Goal: Task Accomplishment & Management: Use online tool/utility

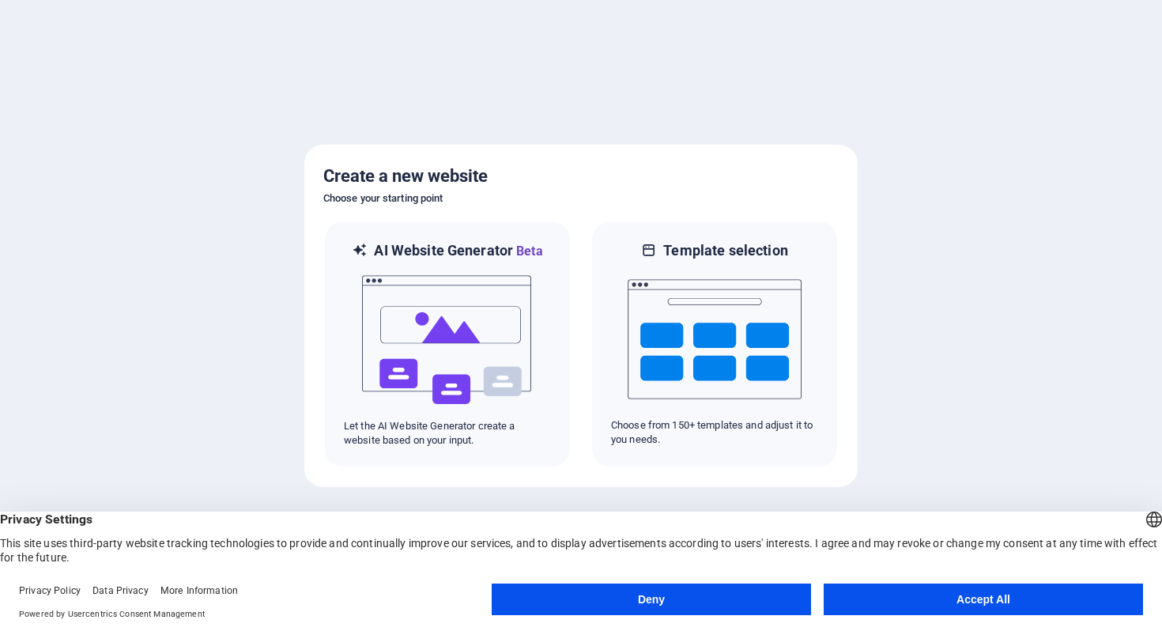
click at [1065, 600] on button "Accept All" at bounding box center [983, 600] width 319 height 32
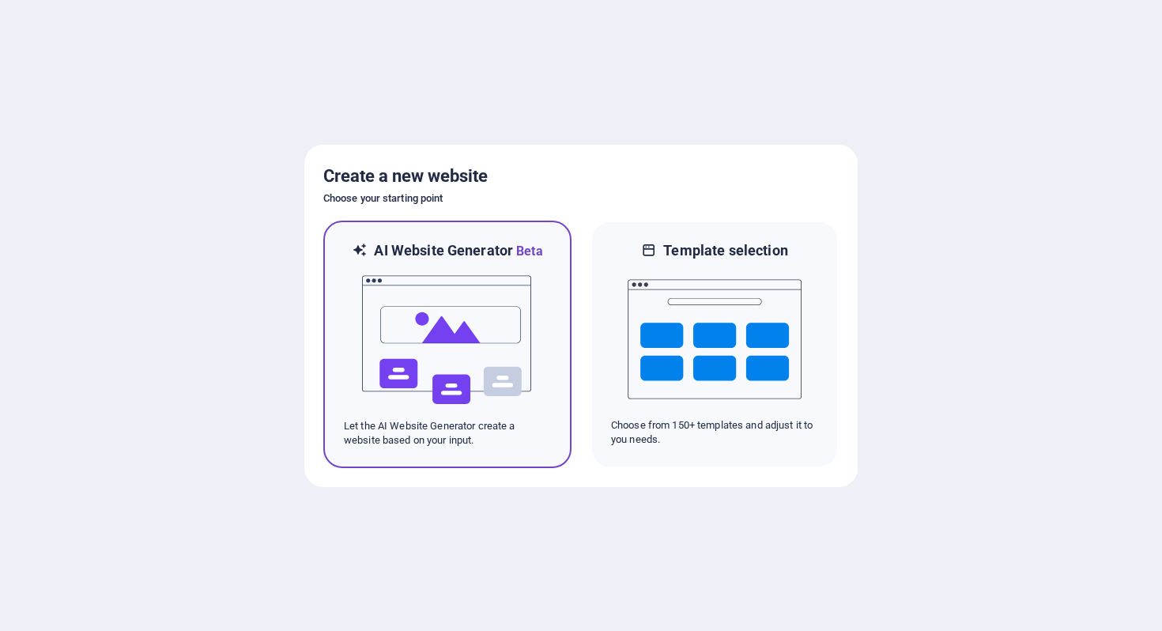
click at [496, 344] on img at bounding box center [448, 340] width 174 height 158
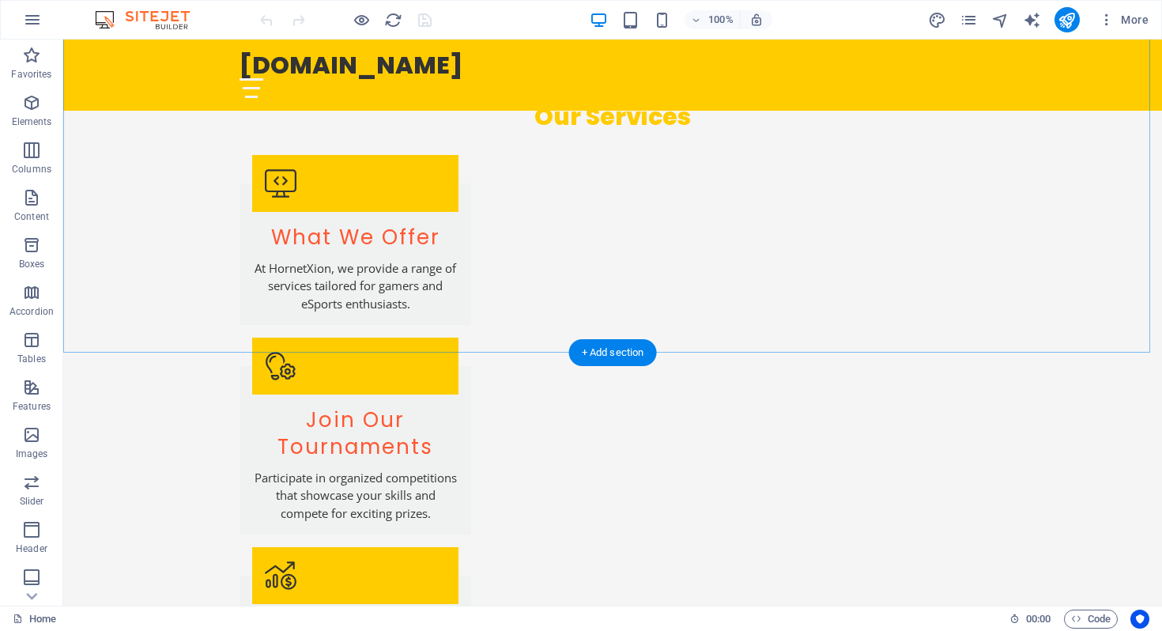
scroll to position [1935, 0]
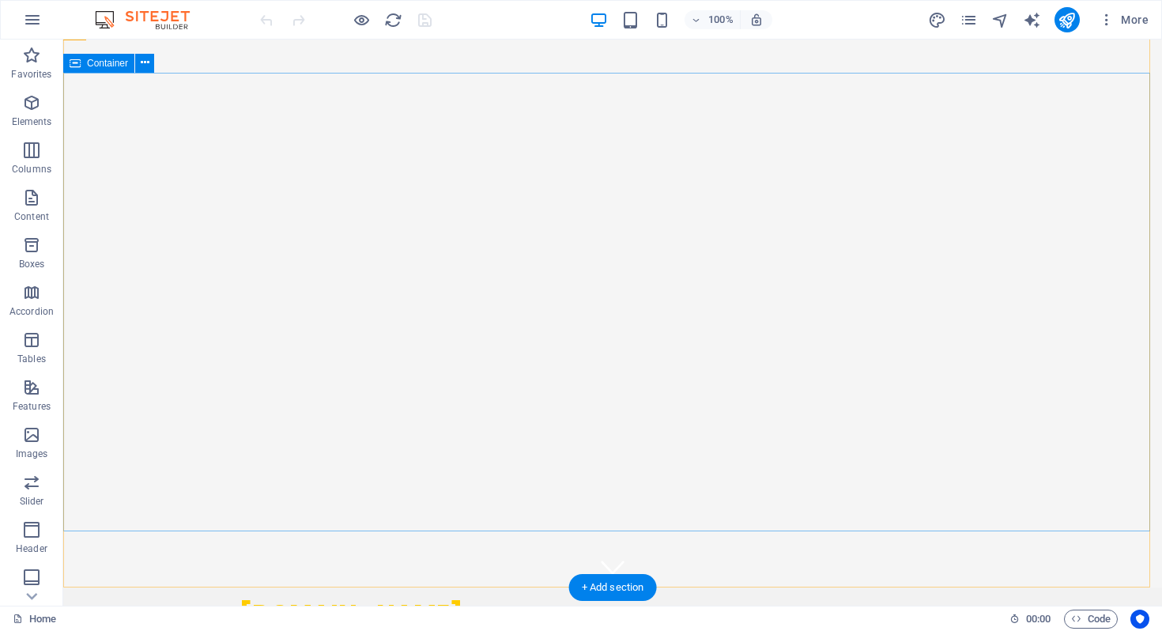
scroll to position [15, 0]
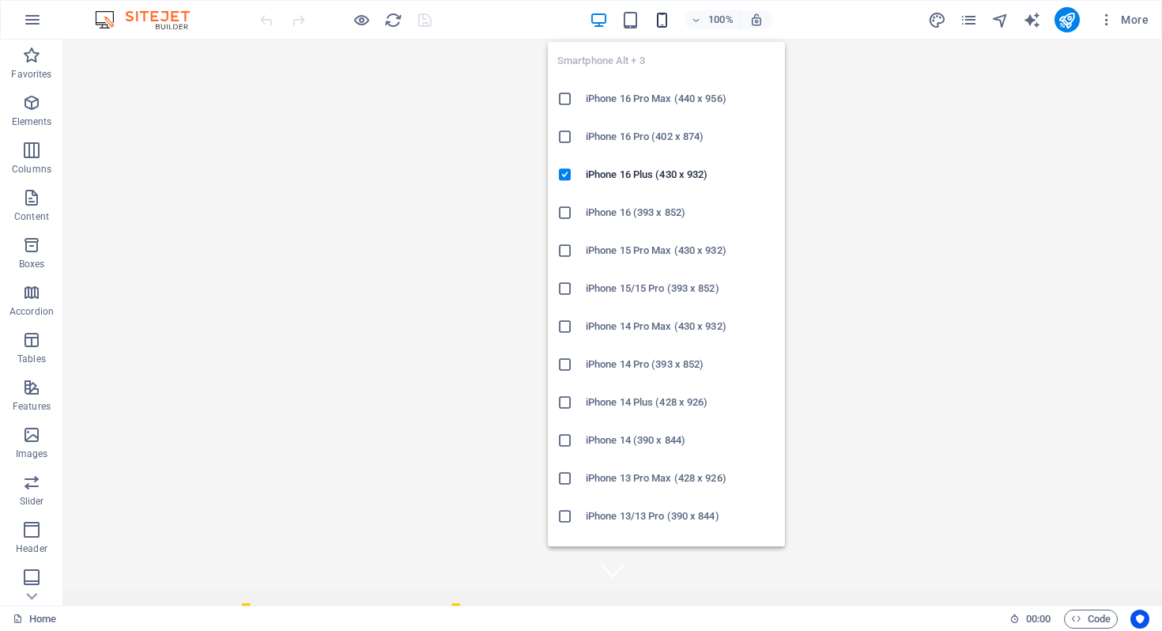
click at [663, 21] on icon "button" at bounding box center [662, 20] width 18 height 18
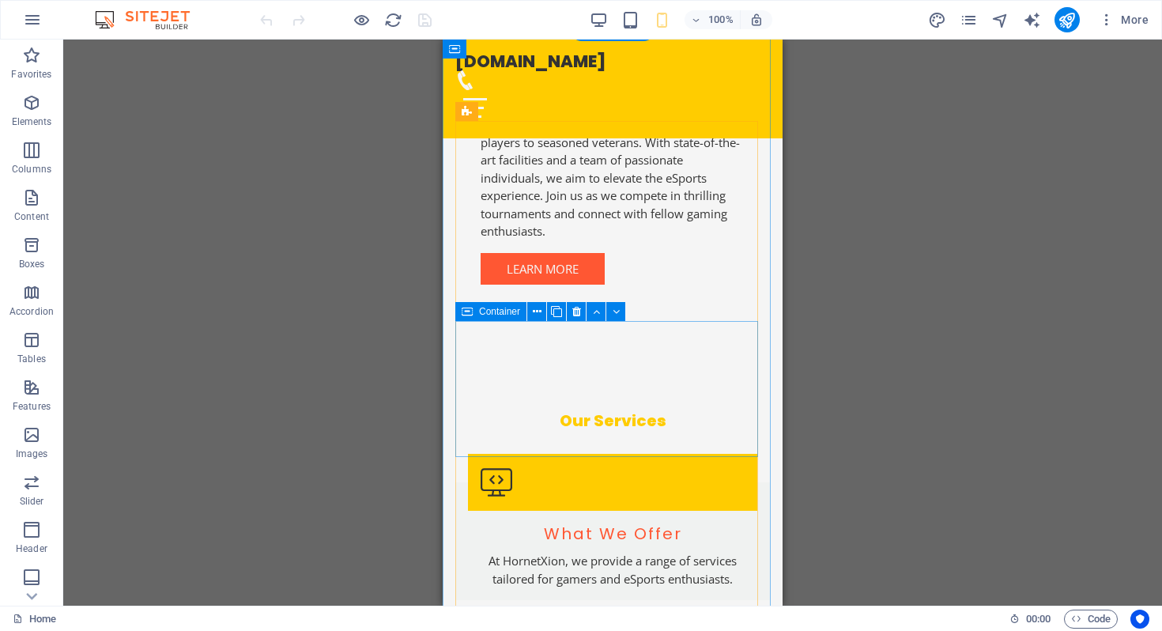
scroll to position [1104, 0]
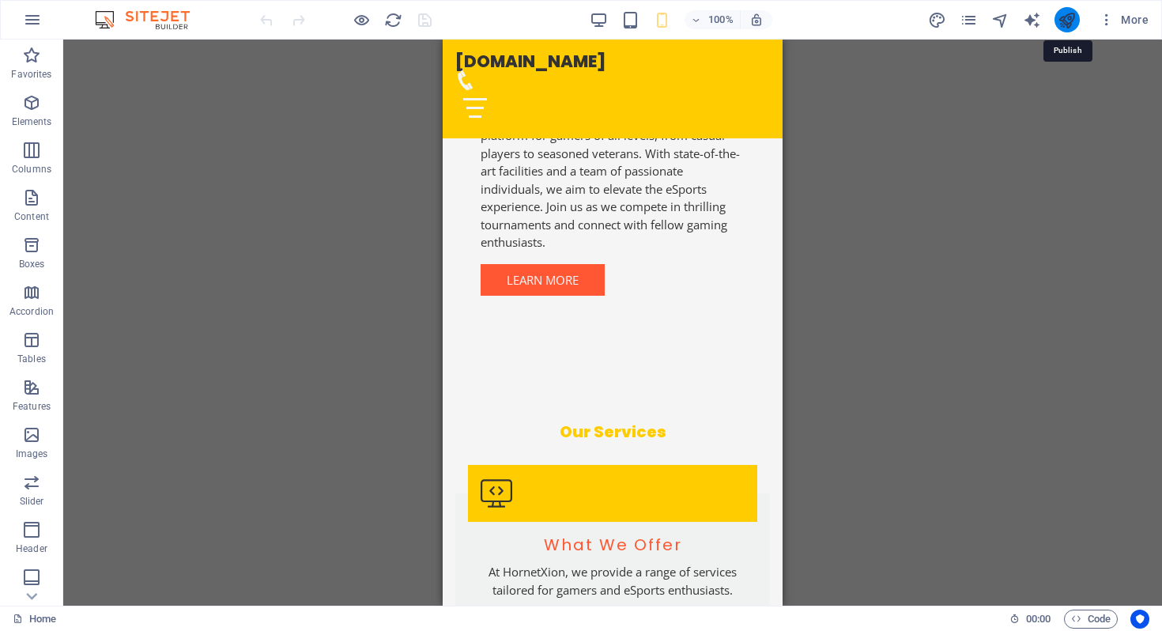
click at [1069, 19] on icon "publish" at bounding box center [1067, 20] width 18 height 18
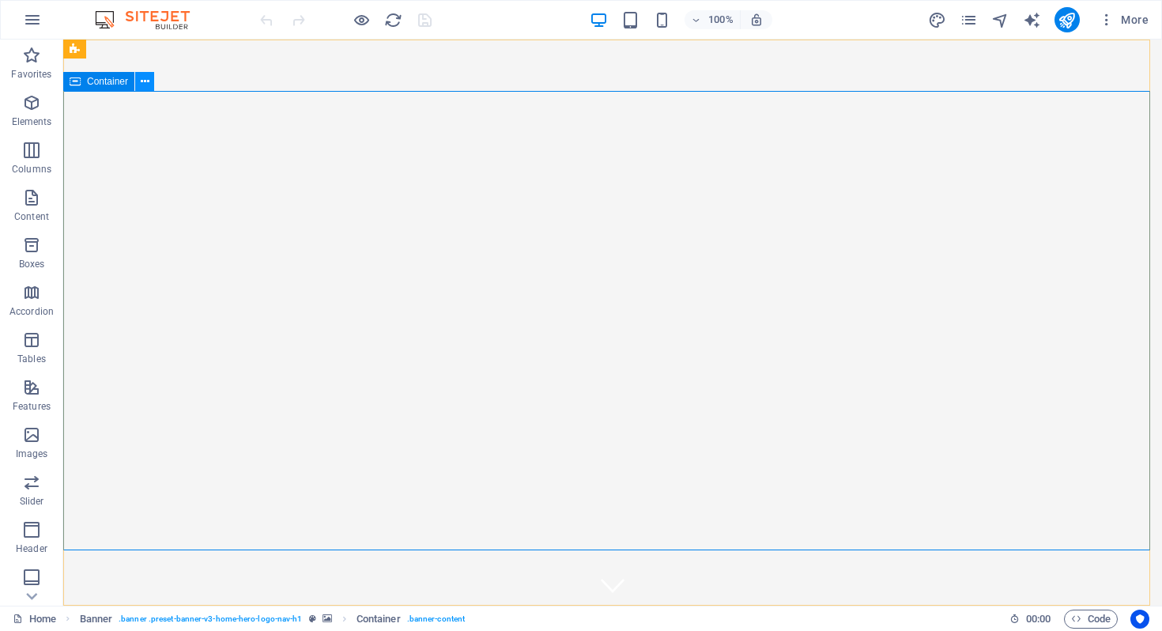
click at [141, 81] on icon at bounding box center [145, 82] width 9 height 17
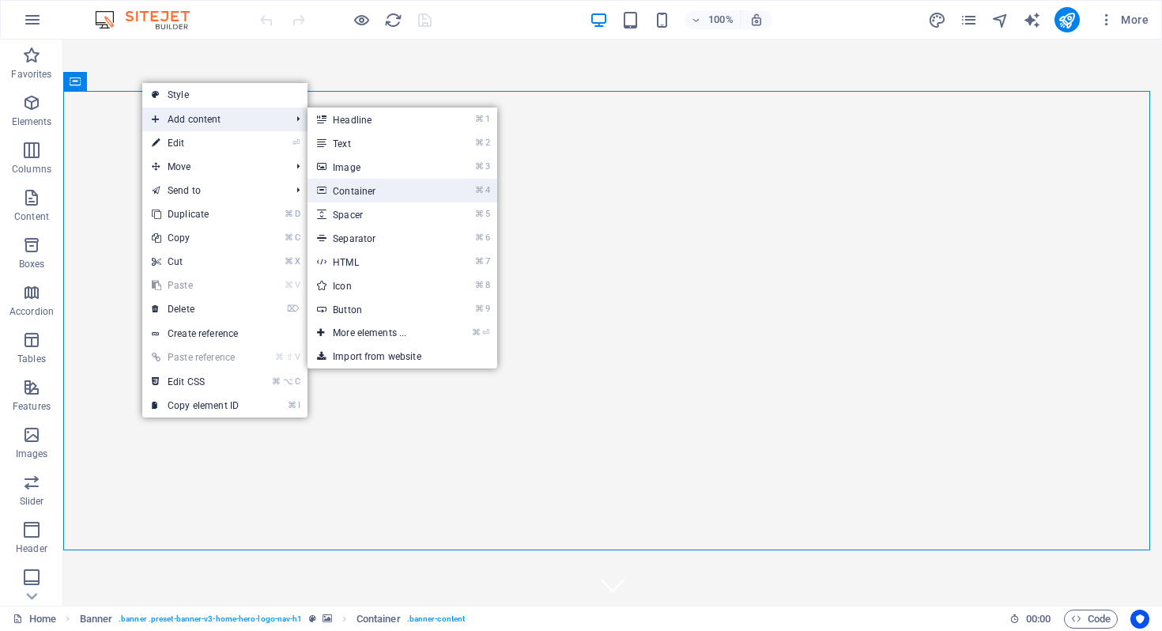
click at [374, 185] on link "⌘ 4 Container" at bounding box center [373, 191] width 130 height 24
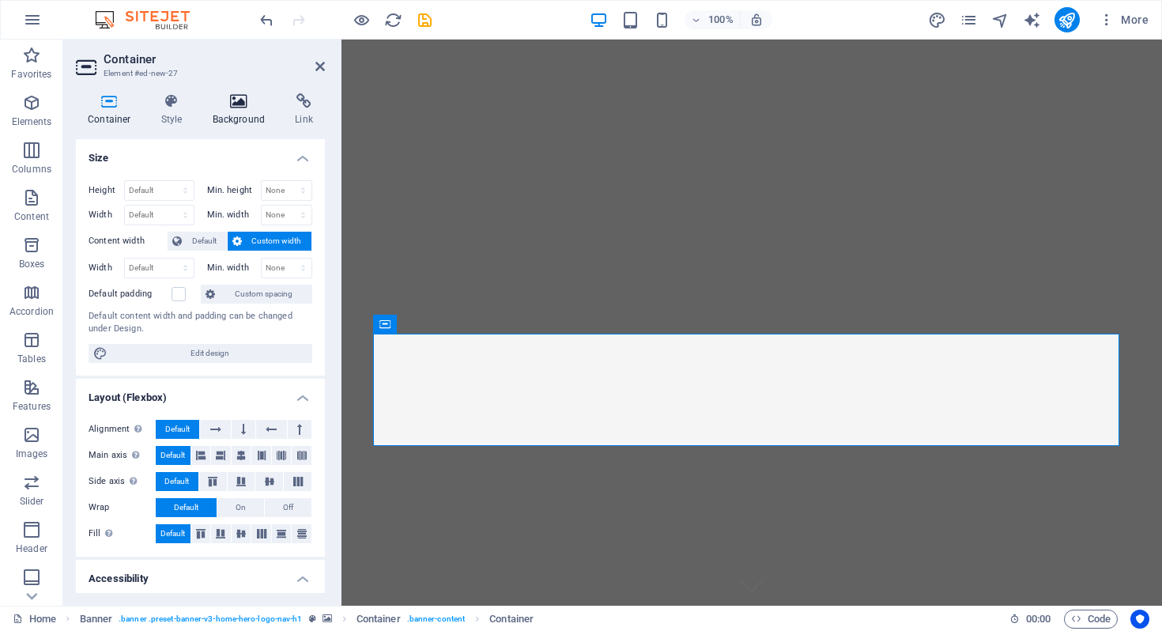
click at [240, 102] on icon at bounding box center [239, 101] width 77 height 16
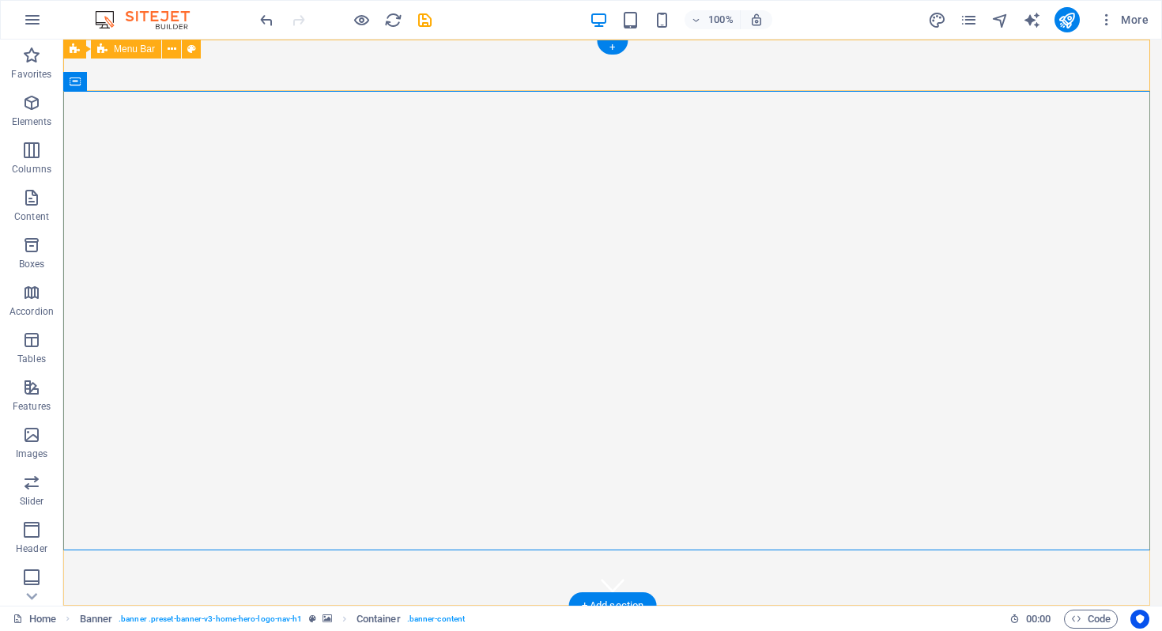
click at [1067, 606] on div "[DOMAIN_NAME] Home About Services Join Us Contact" at bounding box center [612, 641] width 1099 height 71
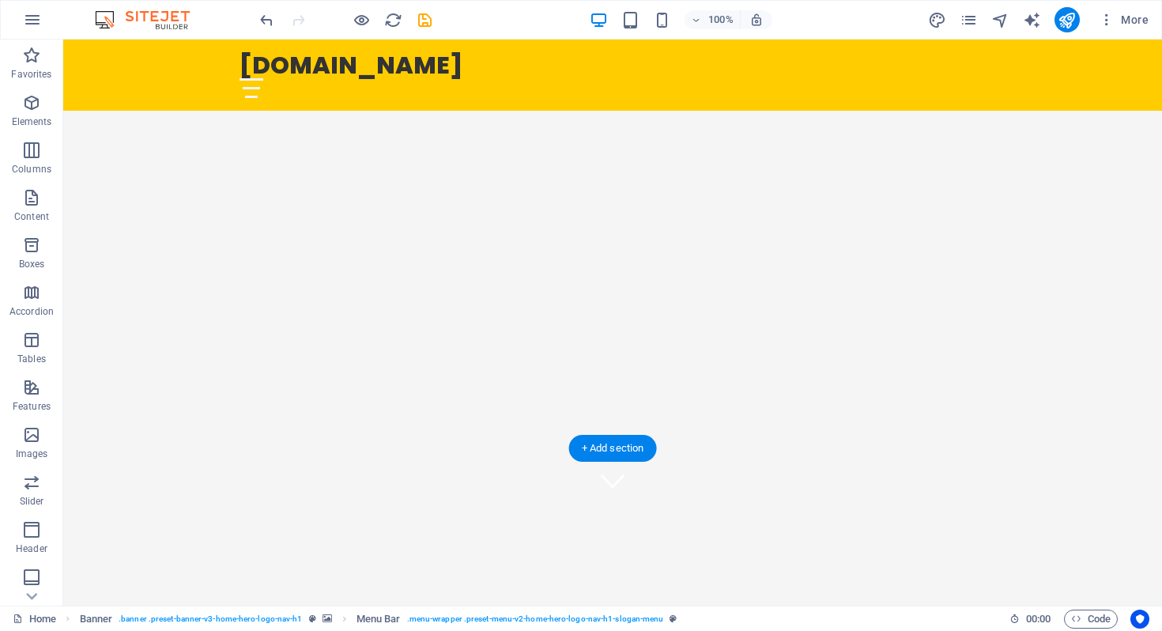
scroll to position [284, 0]
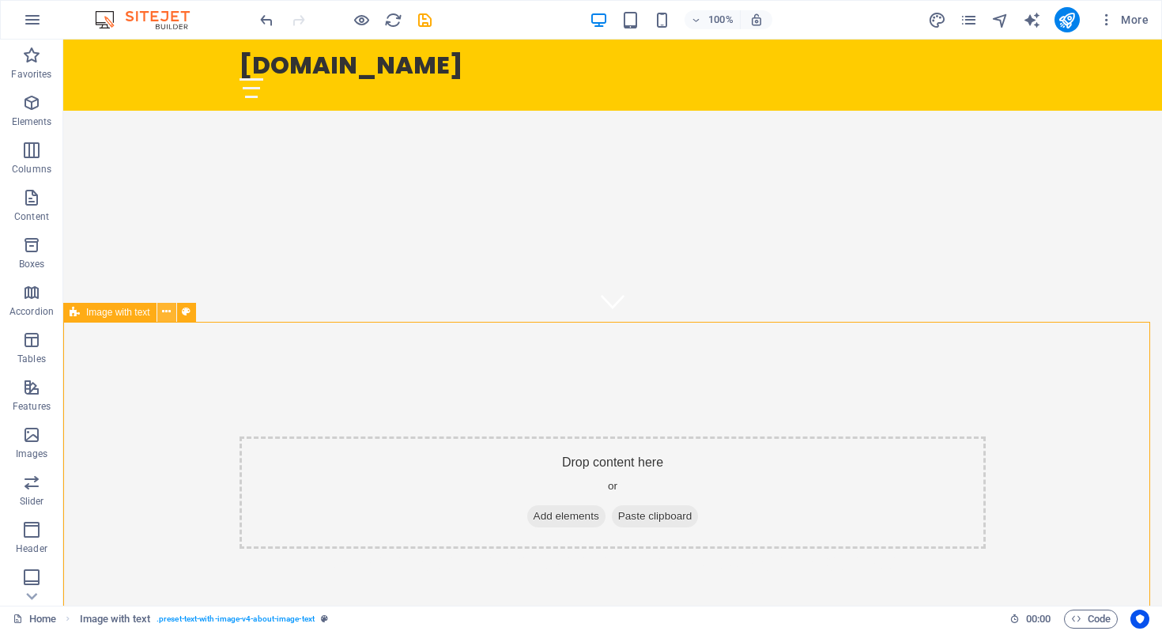
click at [164, 312] on icon at bounding box center [166, 312] width 9 height 17
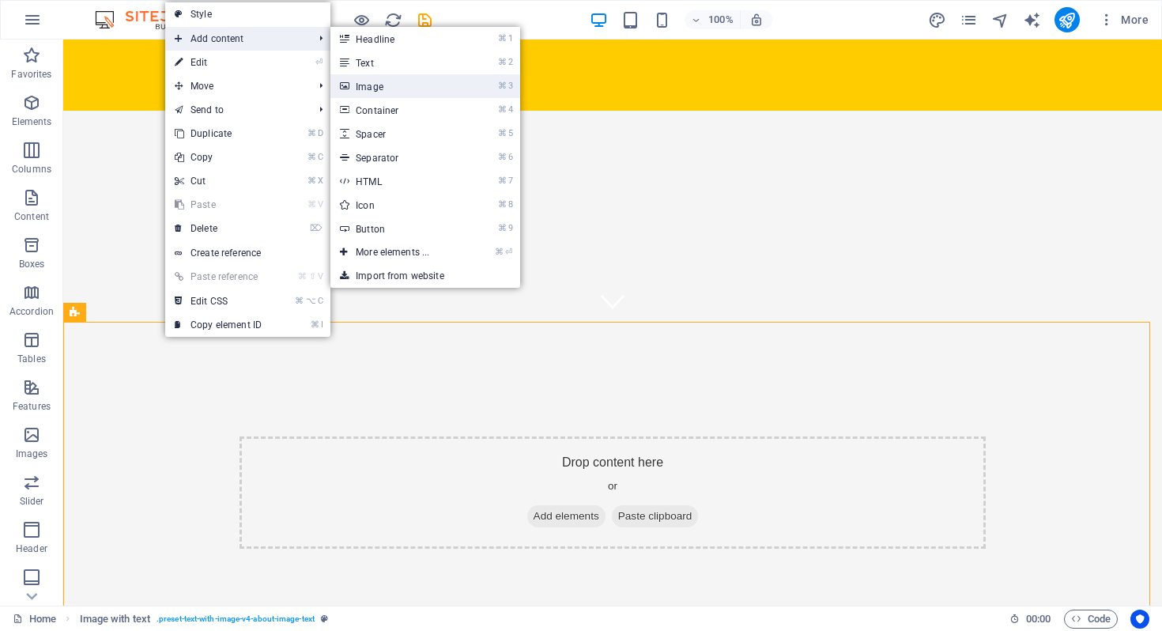
click at [384, 90] on link "⌘ 3 Image" at bounding box center [395, 86] width 130 height 24
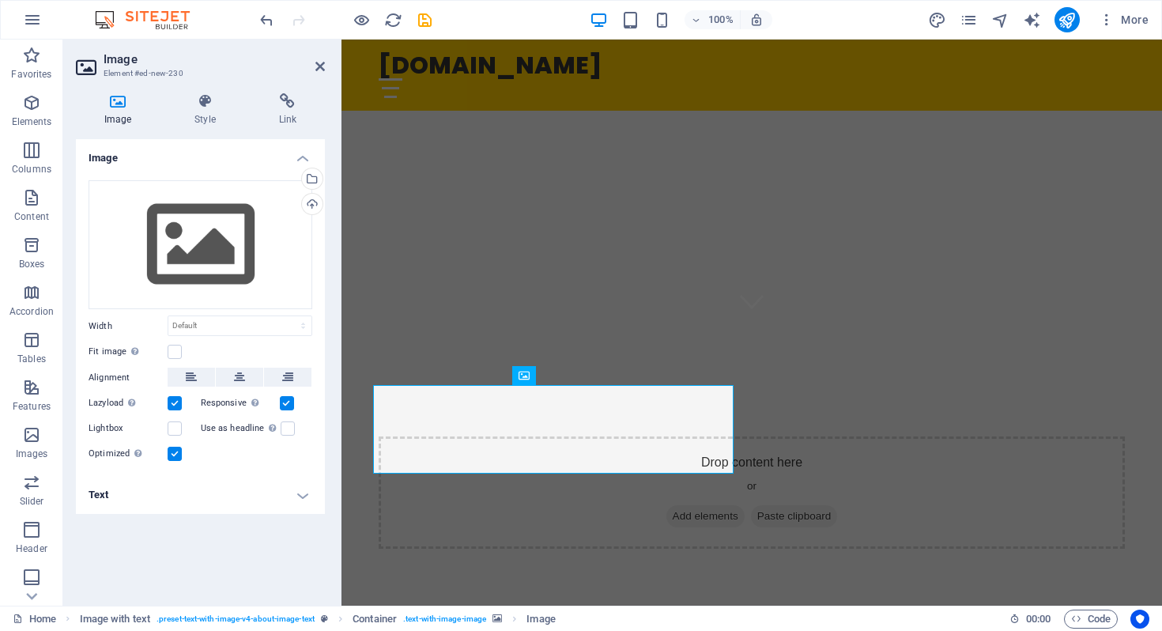
click at [217, 580] on div "Image Drag files here, click to choose files or select files from Files or our …" at bounding box center [200, 366] width 249 height 454
click at [318, 67] on icon at bounding box center [319, 66] width 9 height 13
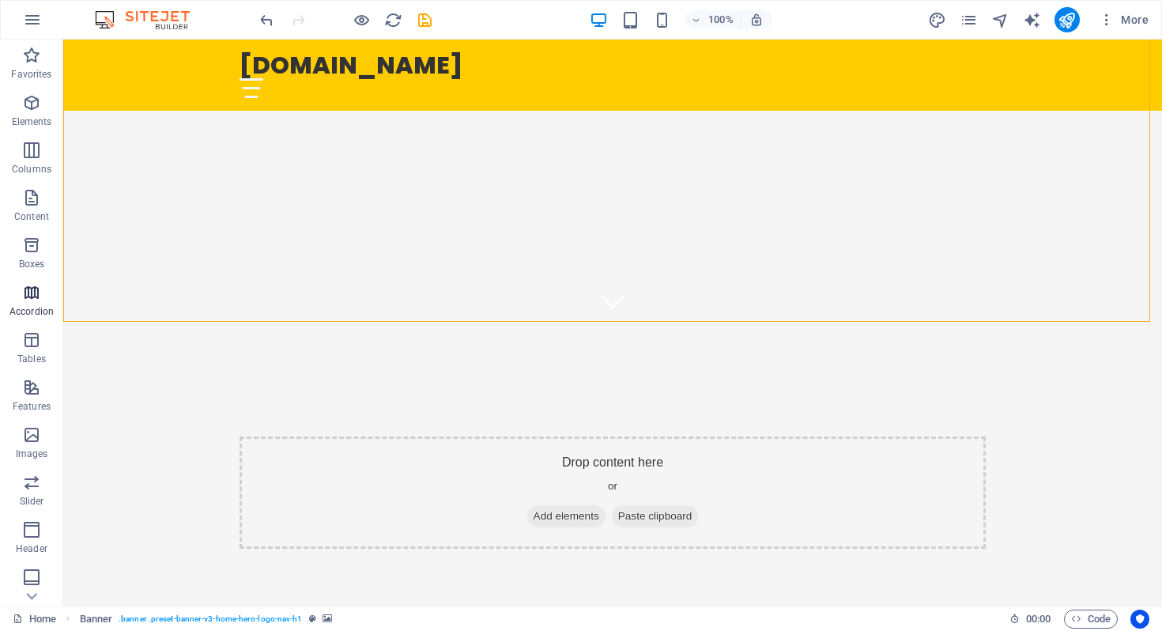
click at [33, 301] on icon "button" at bounding box center [31, 292] width 19 height 19
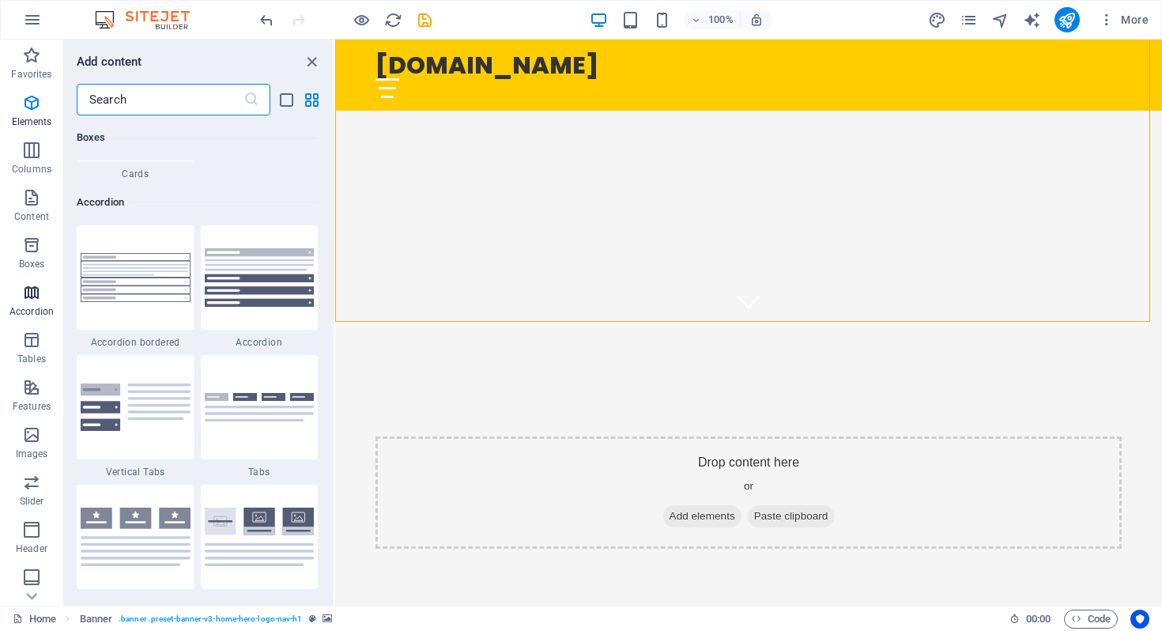
scroll to position [5048, 0]
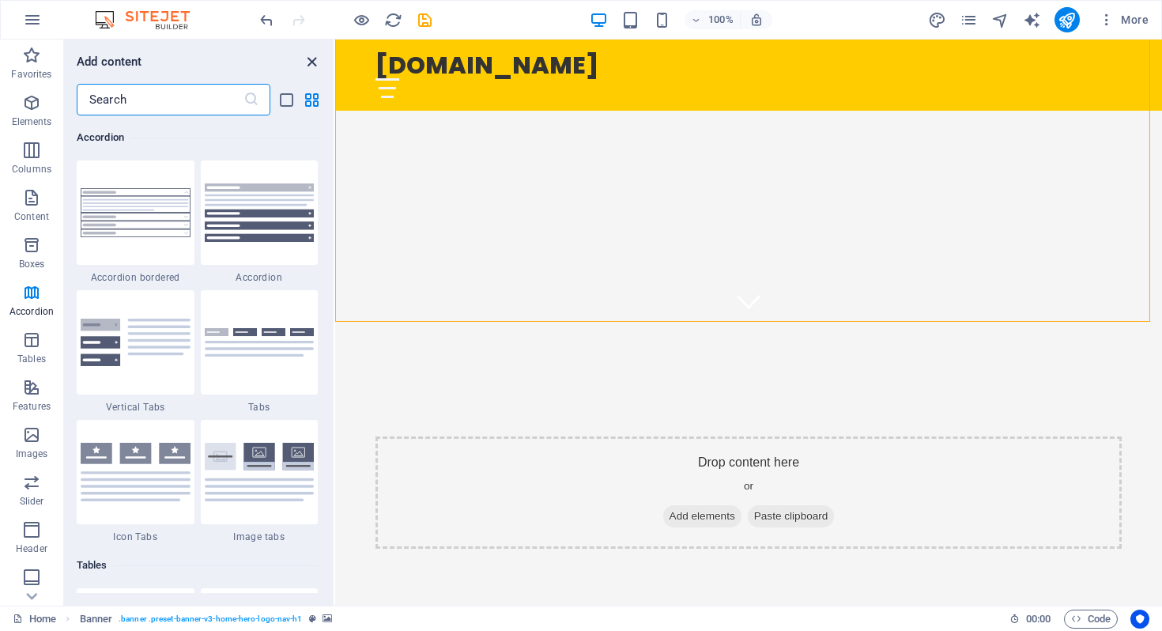
click at [309, 59] on icon "close panel" at bounding box center [312, 62] width 18 height 18
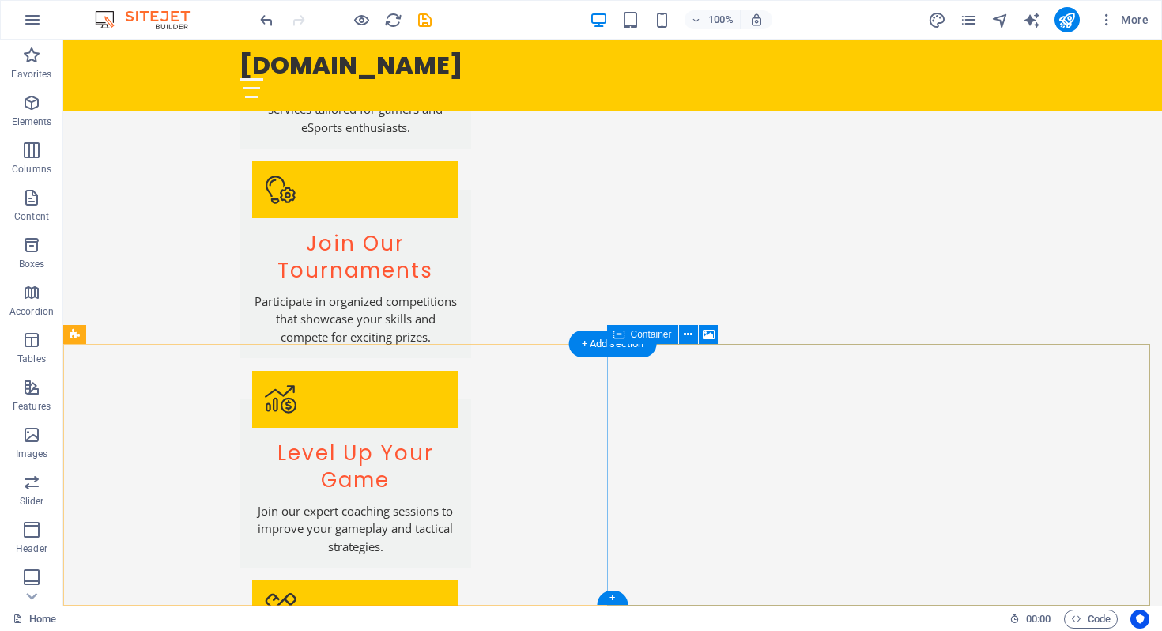
scroll to position [1935, 0]
